Goal: Transaction & Acquisition: Subscribe to service/newsletter

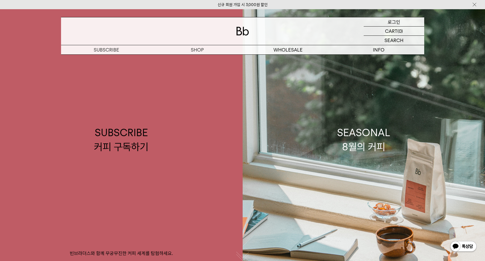
click at [398, 22] on p "로그인" at bounding box center [394, 21] width 13 height 9
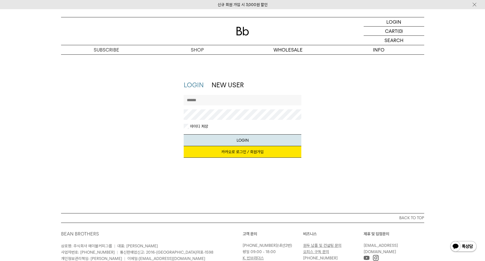
click at [234, 153] on link "카카오로 로그인 / 회원가입" at bounding box center [243, 152] width 118 height 12
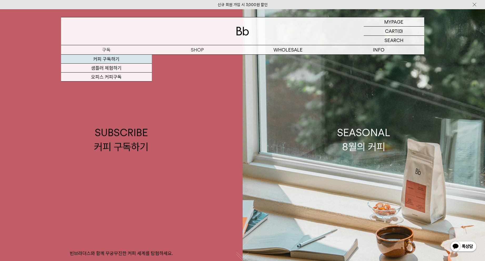
click at [118, 58] on link "커피 구독하기" at bounding box center [106, 59] width 91 height 9
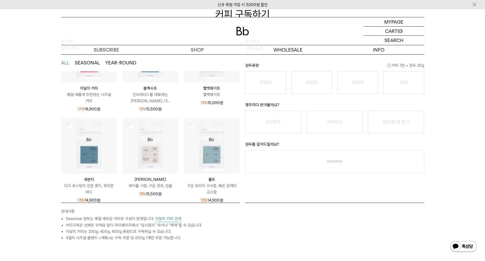
scroll to position [69, 0]
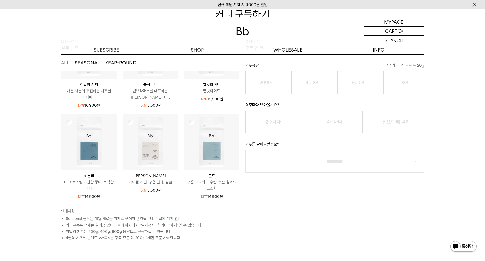
click at [283, 239] on div "원두타입 / 용량 × 1개 / 분쇄도 / 주기 원두타입 / 용량 / 분쇄도 / 주기 *" at bounding box center [335, 222] width 184 height 38
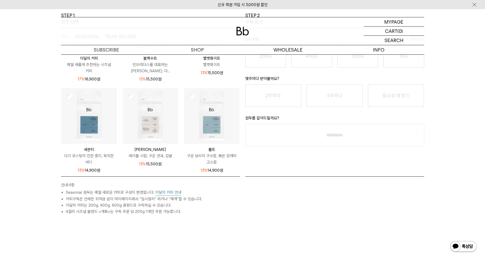
scroll to position [53, 0]
